Goal: Task Accomplishment & Management: Complete application form

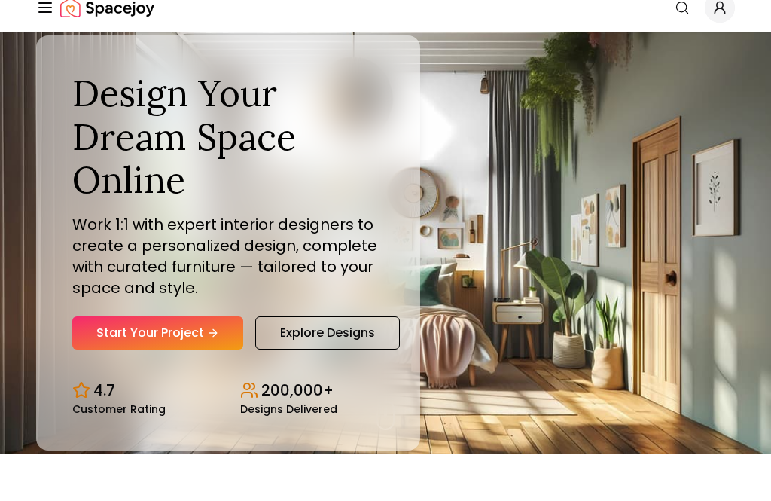
scroll to position [47, 0]
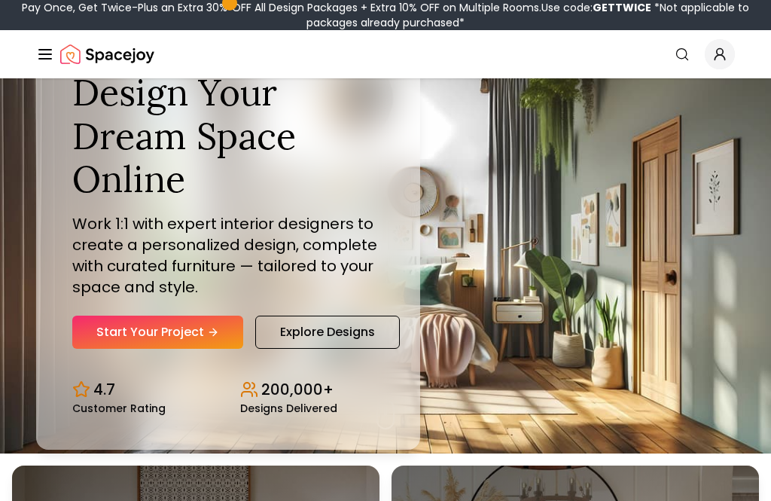
click at [215, 338] on icon "Hero section" at bounding box center [213, 332] width 12 height 12
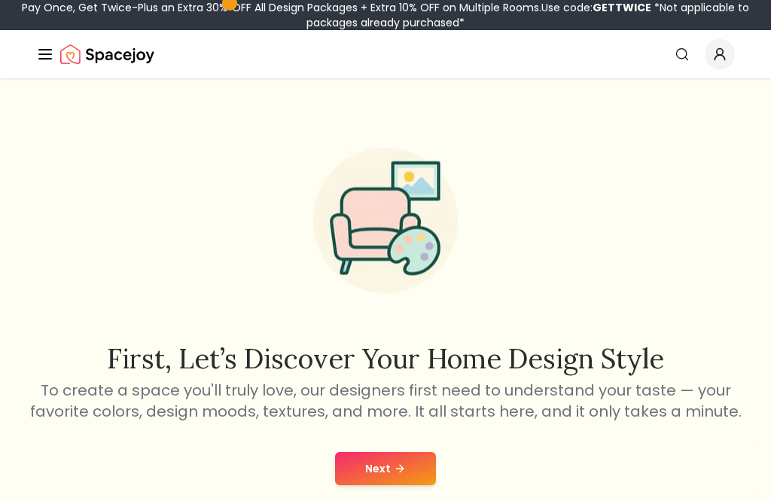
click at [394, 477] on button "Next" at bounding box center [385, 468] width 101 height 33
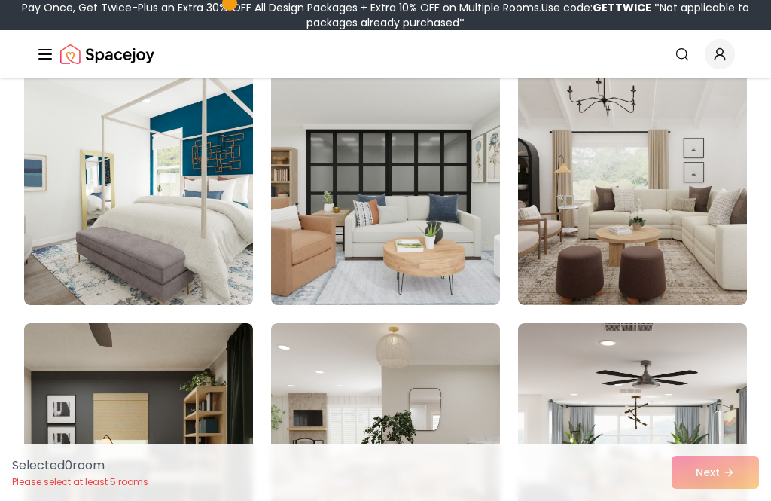
scroll to position [5340, 0]
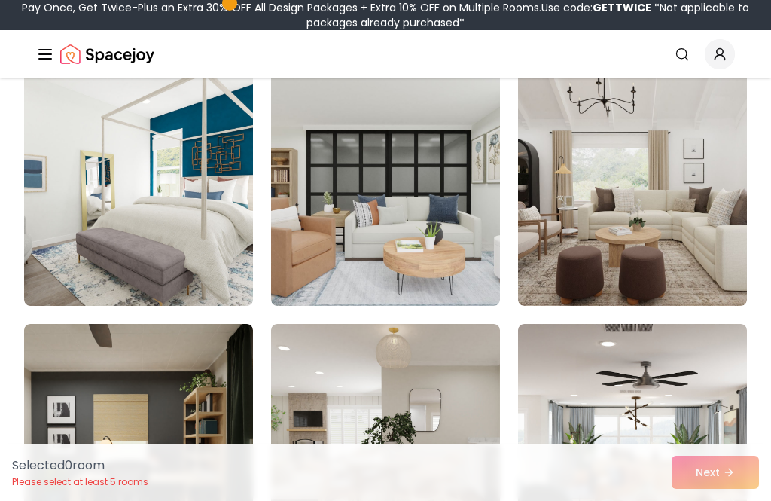
click at [681, 60] on icon "Global" at bounding box center [682, 54] width 15 height 15
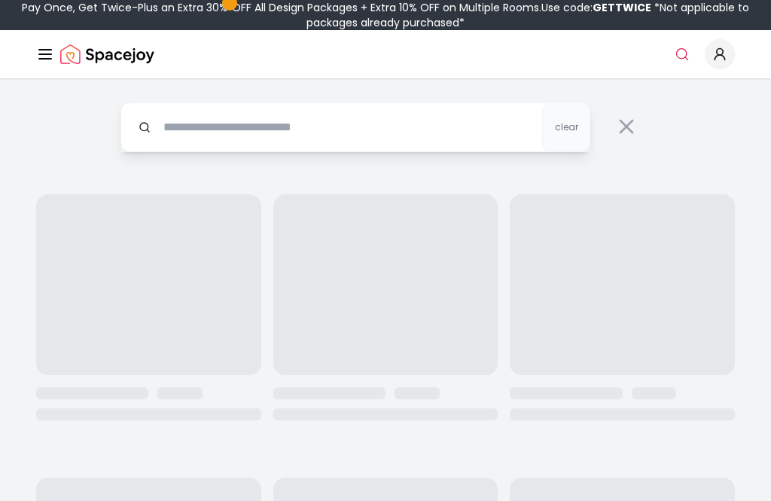
click at [368, 137] on input "text" at bounding box center [356, 127] width 470 height 50
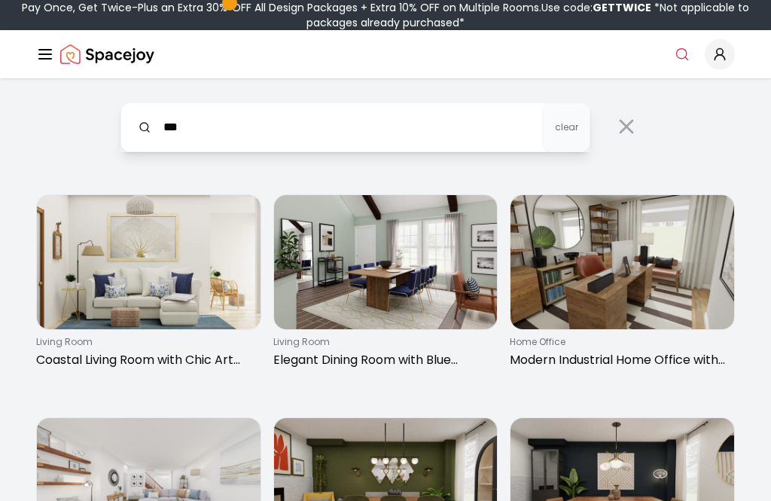
type input "******"
click at [194, 130] on input "******" at bounding box center [356, 127] width 470 height 50
type input "**"
type input "*****"
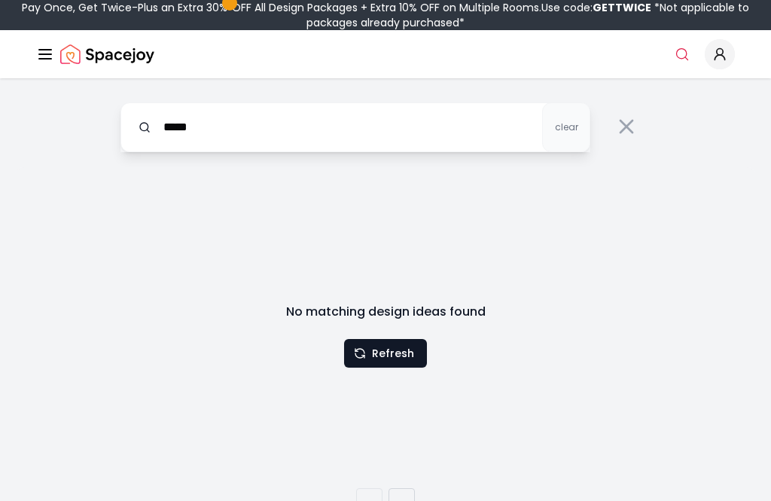
click at [721, 60] on icon "Global" at bounding box center [720, 54] width 15 height 15
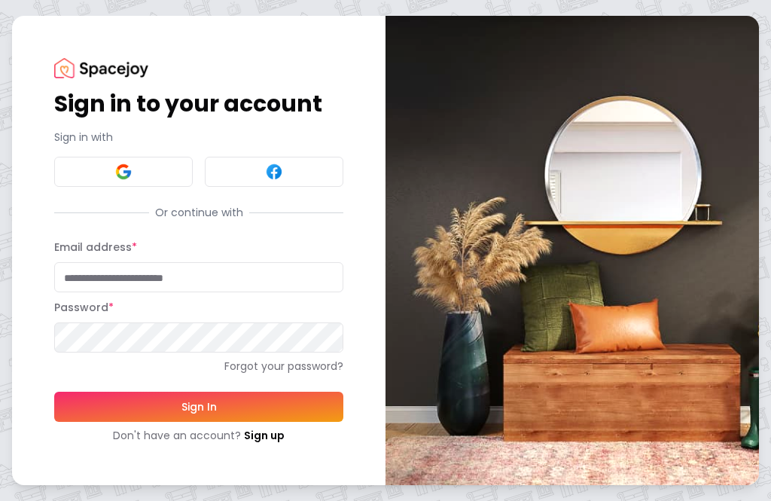
click at [170, 178] on button at bounding box center [123, 172] width 139 height 30
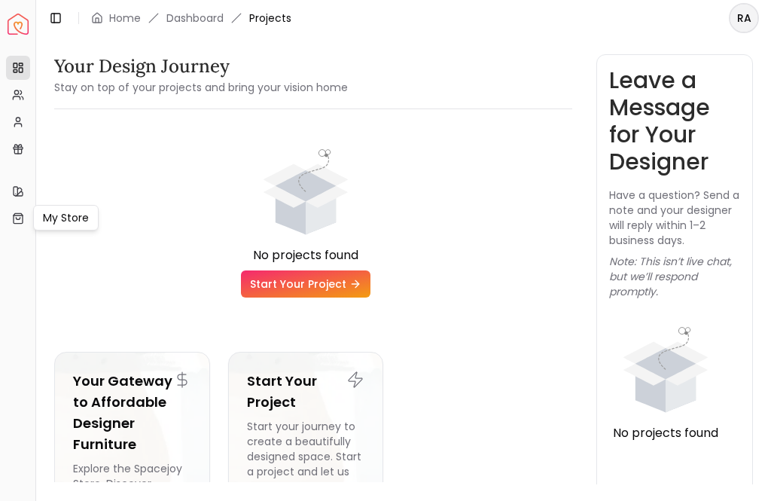
click at [16, 194] on icon at bounding box center [18, 191] width 12 height 12
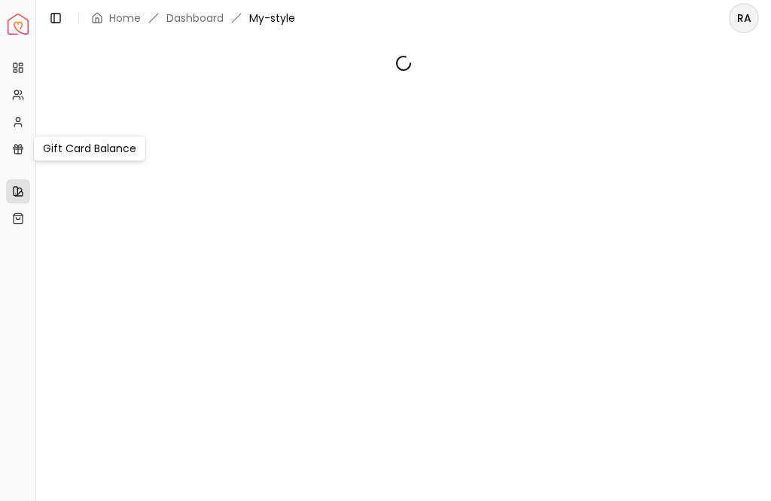
click at [20, 151] on icon at bounding box center [18, 149] width 12 height 12
click at [20, 131] on link "My Profile" at bounding box center [18, 122] width 24 height 24
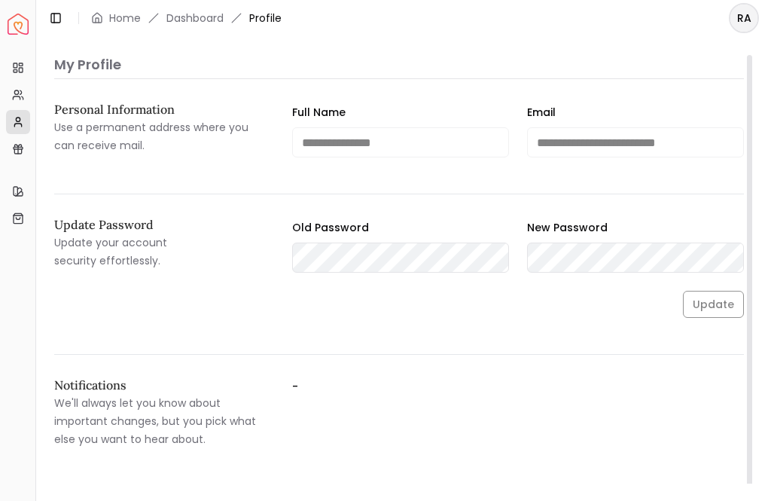
click at [9, 89] on link "My Referrals" at bounding box center [18, 95] width 24 height 24
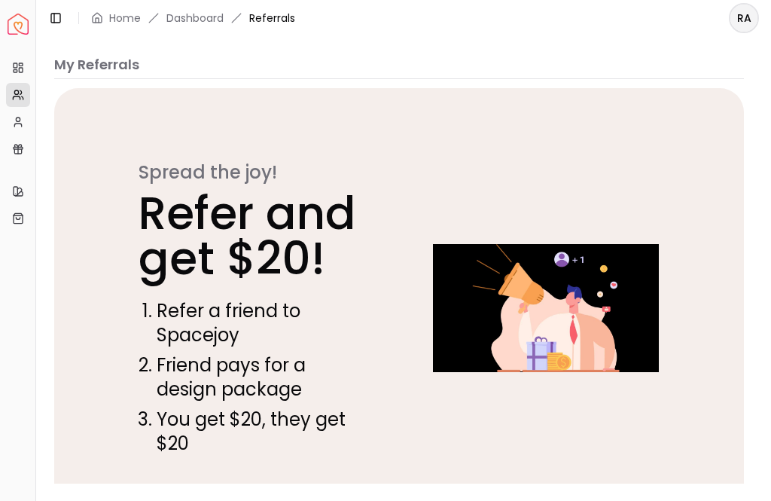
click at [21, 66] on icon at bounding box center [18, 68] width 12 height 12
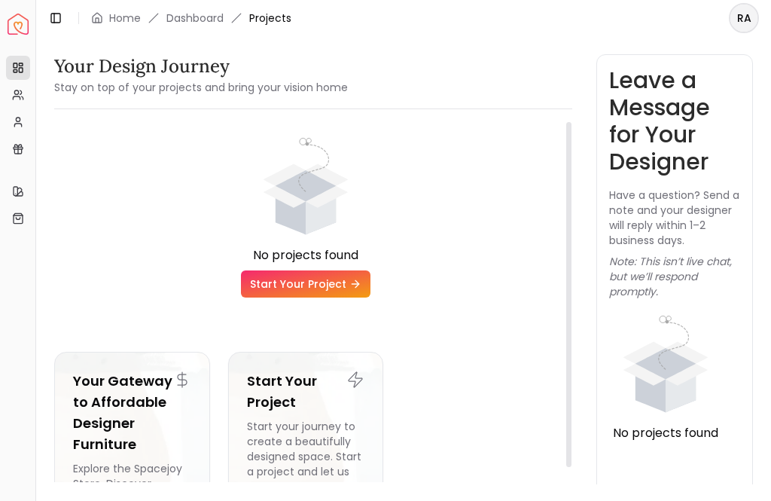
click at [310, 288] on link "Start Your Project" at bounding box center [306, 283] width 130 height 27
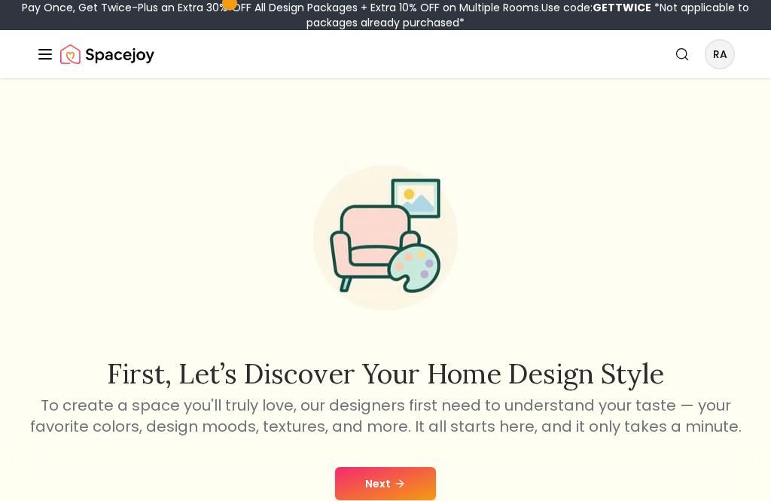
click at [323, 287] on img at bounding box center [385, 238] width 193 height 193
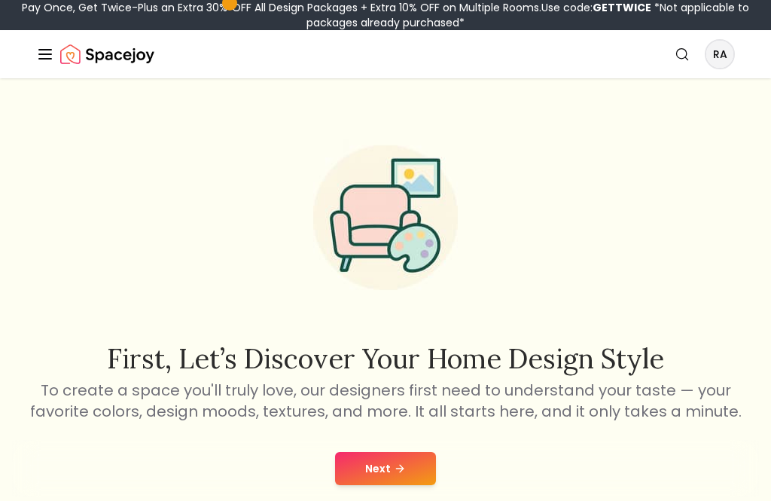
click at [388, 474] on button "Next" at bounding box center [385, 468] width 101 height 33
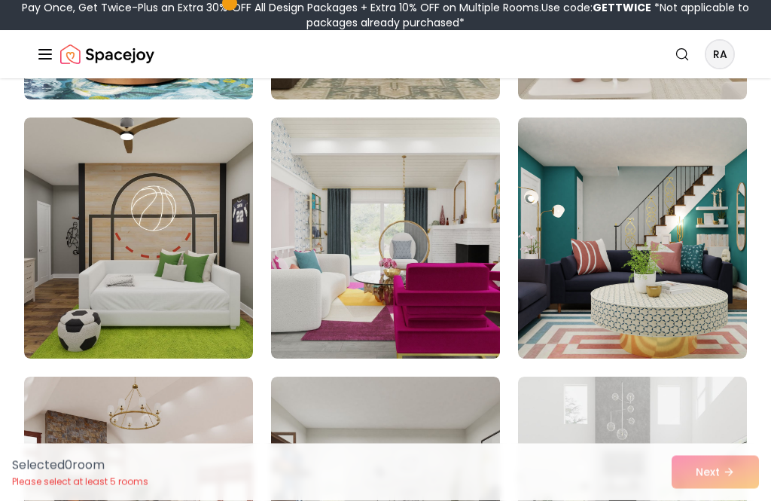
scroll to position [1920, 0]
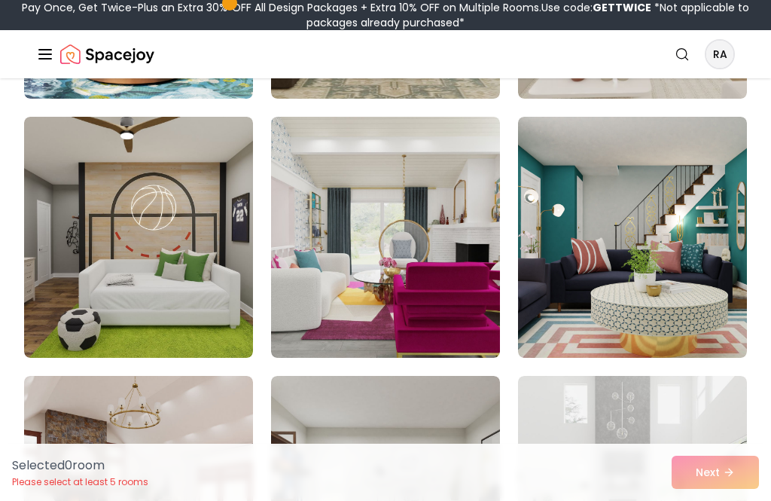
click at [438, 286] on img at bounding box center [385, 237] width 229 height 241
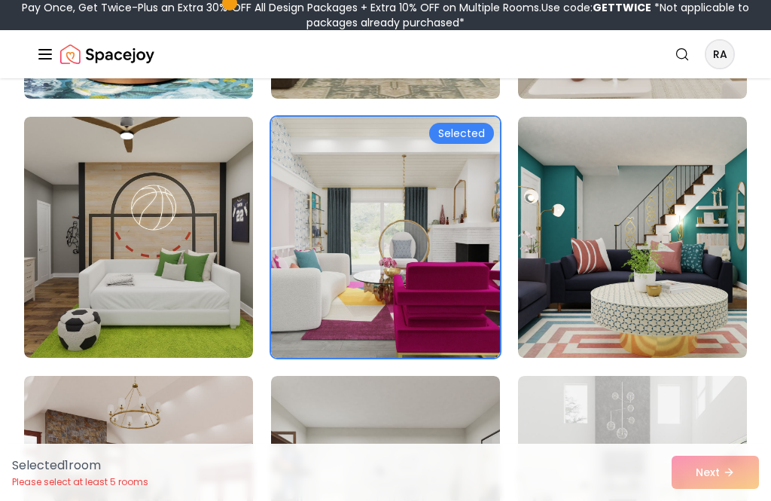
click at [465, 132] on div "Selected" at bounding box center [461, 133] width 65 height 21
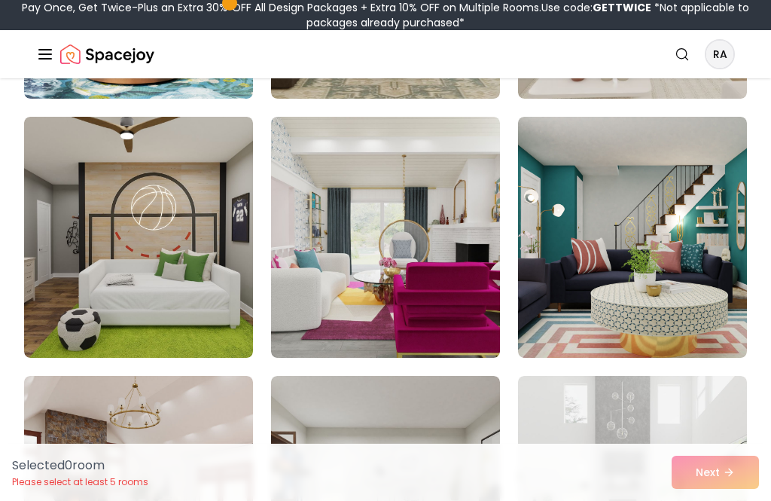
click at [449, 293] on img at bounding box center [385, 237] width 229 height 241
